Goal: Transaction & Acquisition: Purchase product/service

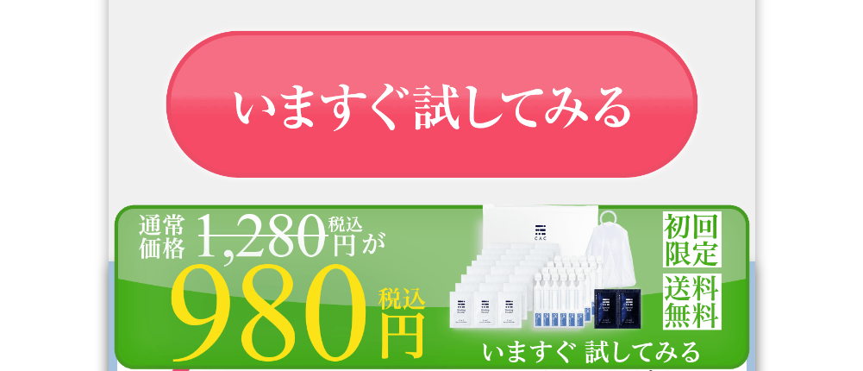
scroll to position [16378, 0]
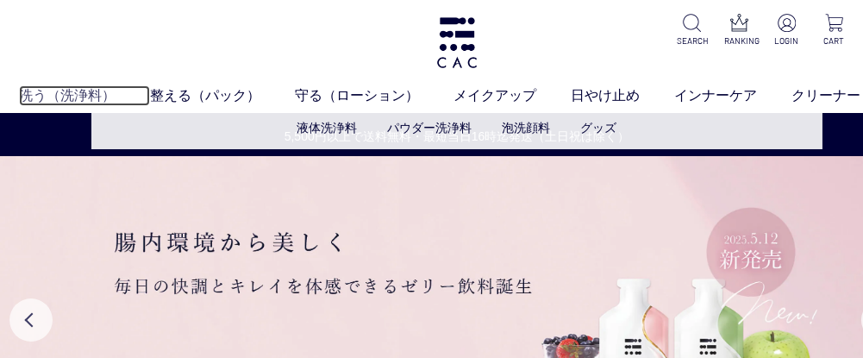
click at [76, 91] on link "洗う（洗浄料）" at bounding box center [84, 95] width 131 height 21
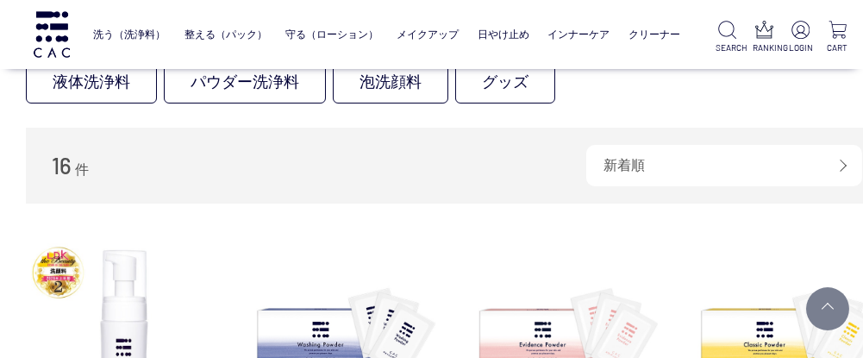
scroll to position [209, 0]
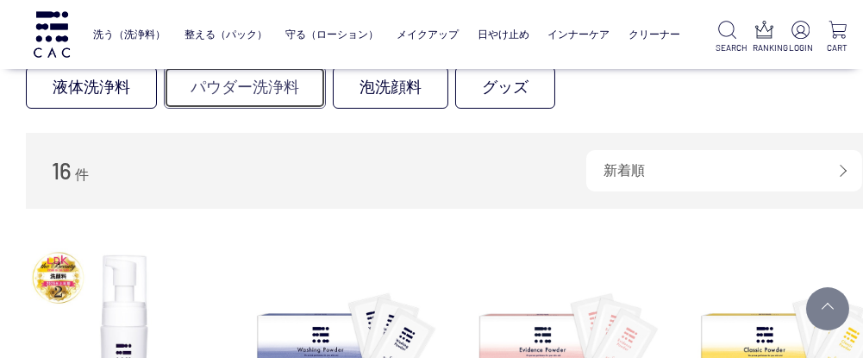
click at [257, 90] on link "パウダー洗浄料" at bounding box center [245, 87] width 162 height 42
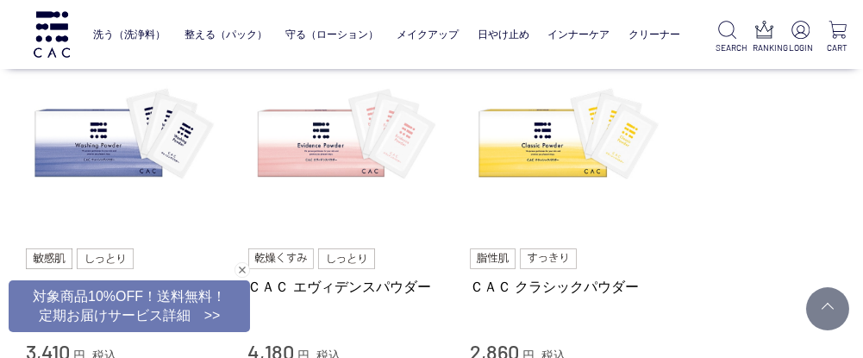
scroll to position [186, 0]
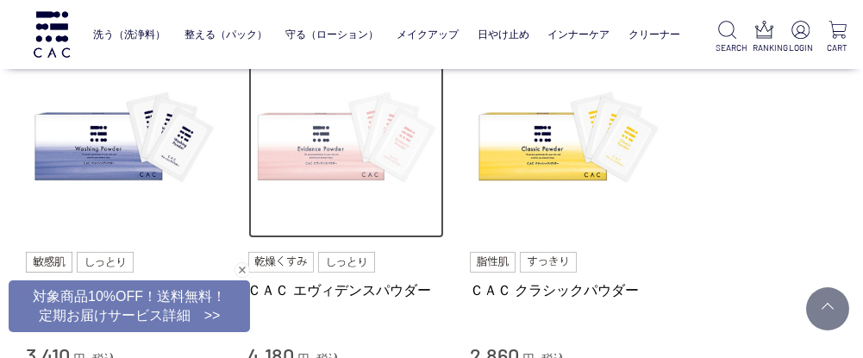
click at [326, 152] on img at bounding box center [346, 140] width 196 height 196
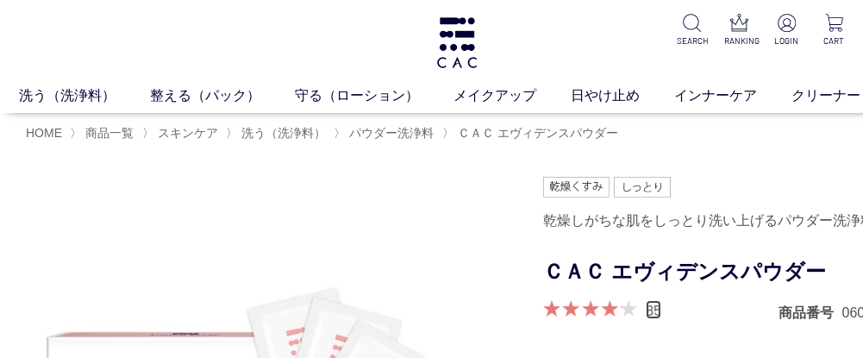
click at [657, 308] on link "85" at bounding box center [653, 309] width 16 height 19
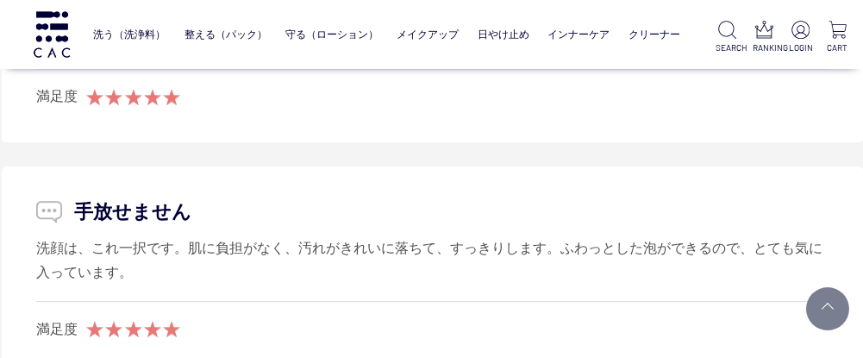
scroll to position [10340, 24]
